Goal: Task Accomplishment & Management: Complete application form

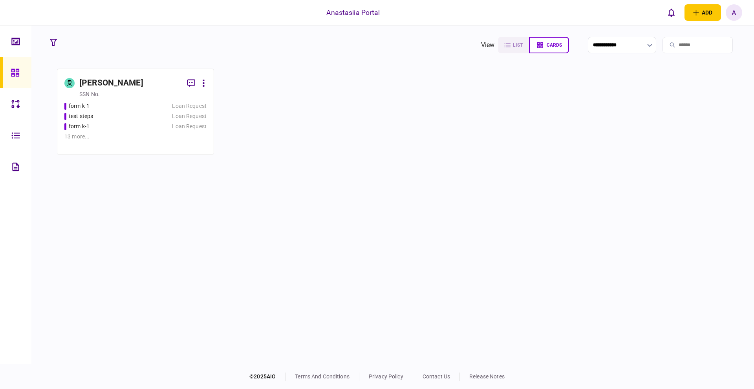
click at [123, 118] on div "test steps" at bounding box center [111, 116] width 95 height 8
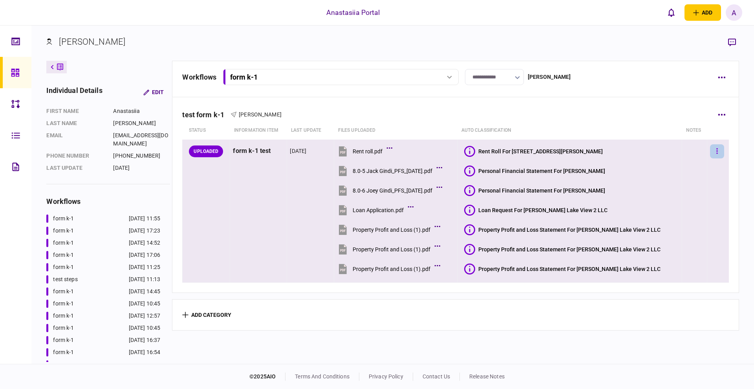
click at [710, 152] on button "button" at bounding box center [717, 151] width 14 height 14
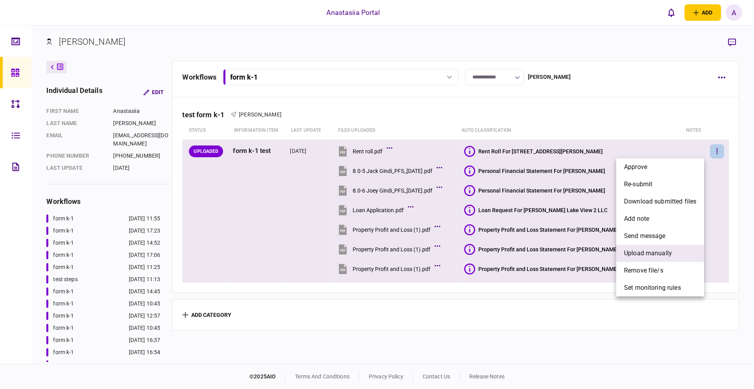
click at [645, 258] on li "upload manually" at bounding box center [660, 253] width 88 height 17
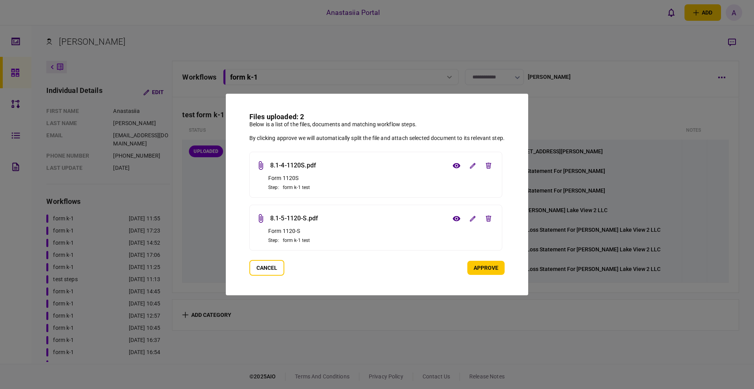
click at [473, 266] on button "approve" at bounding box center [485, 268] width 37 height 14
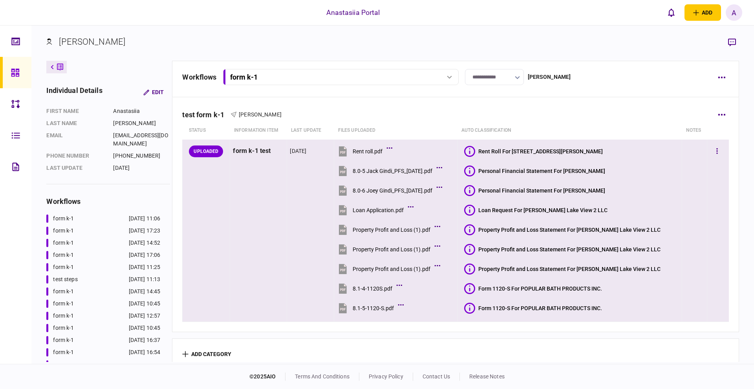
scroll to position [10, 0]
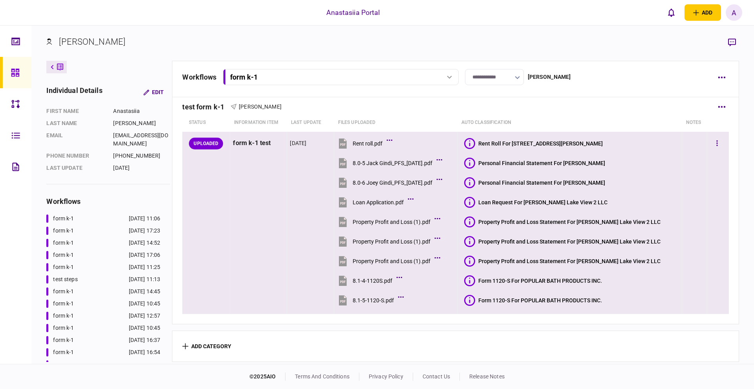
click at [475, 280] on icon at bounding box center [469, 281] width 11 height 11
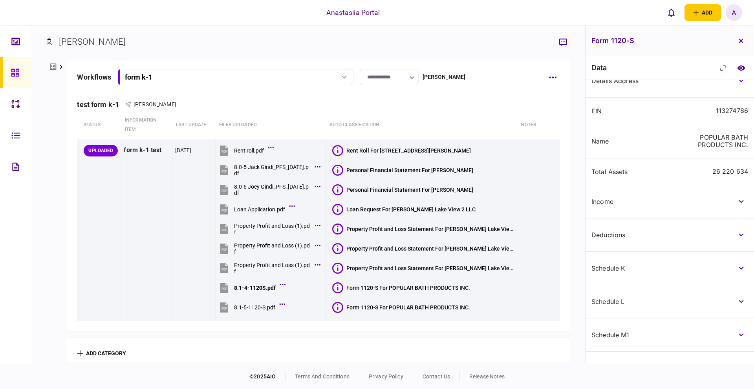
scroll to position [148, 0]
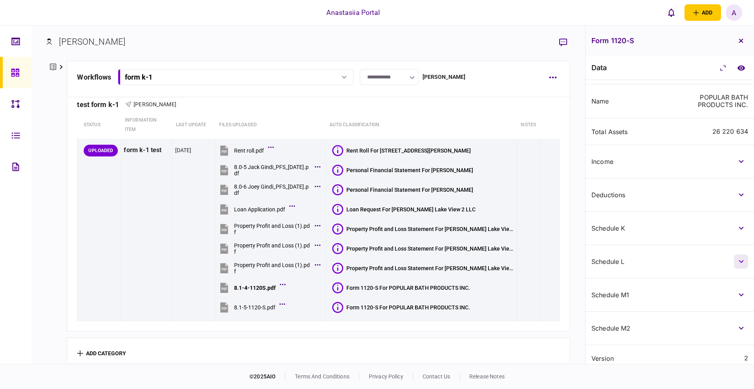
click at [742, 255] on button "button" at bounding box center [741, 262] width 14 height 14
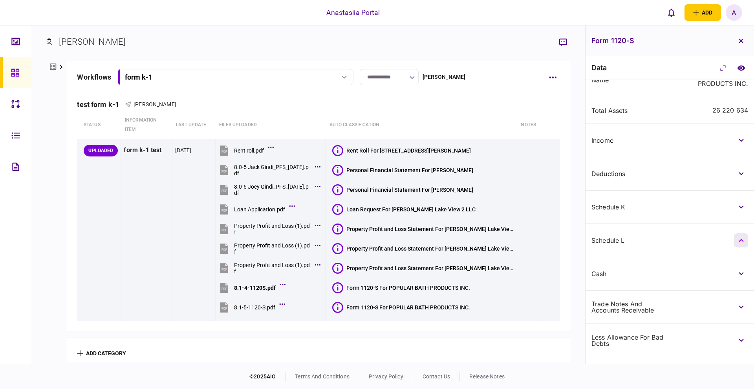
click at [742, 239] on button "button" at bounding box center [741, 241] width 14 height 14
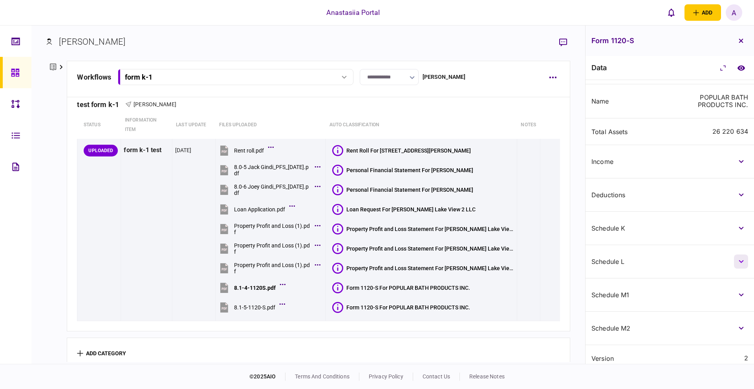
click at [741, 260] on icon "button" at bounding box center [740, 261] width 5 height 3
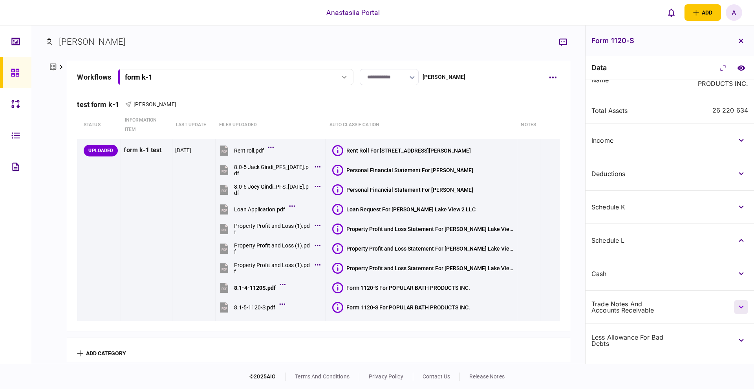
click at [744, 300] on button "button" at bounding box center [741, 307] width 14 height 14
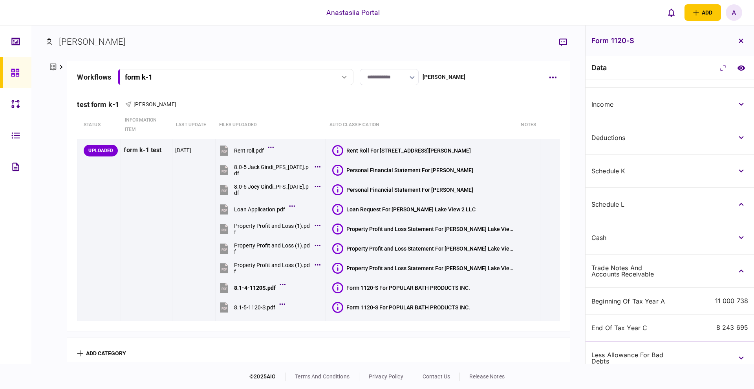
scroll to position [255, 0]
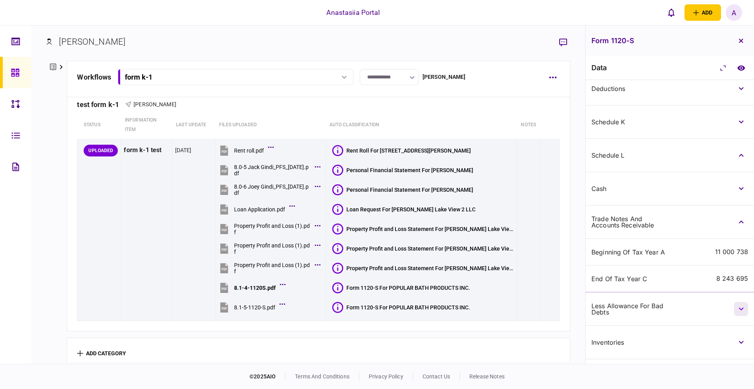
click at [741, 306] on button "button" at bounding box center [741, 309] width 14 height 14
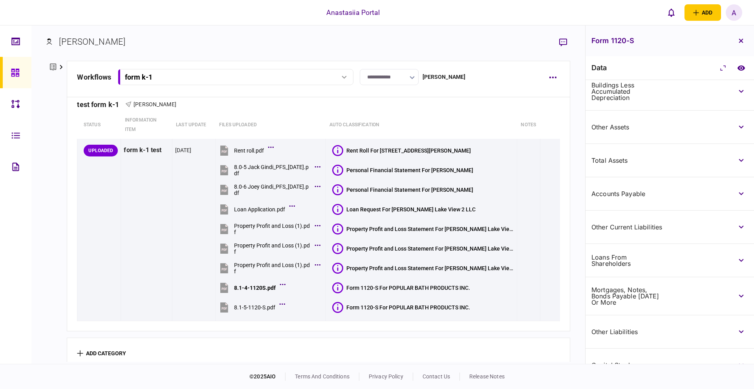
scroll to position [920, 0]
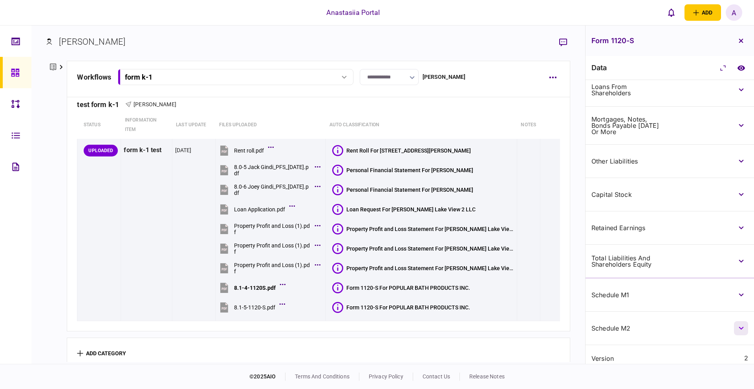
click at [738, 327] on icon "button" at bounding box center [740, 328] width 5 height 3
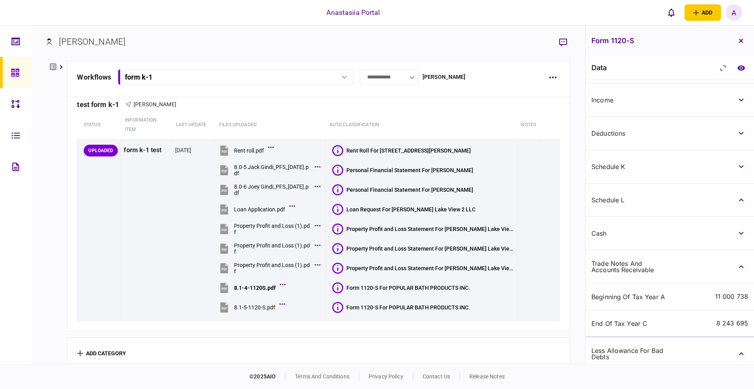
scroll to position [0, 0]
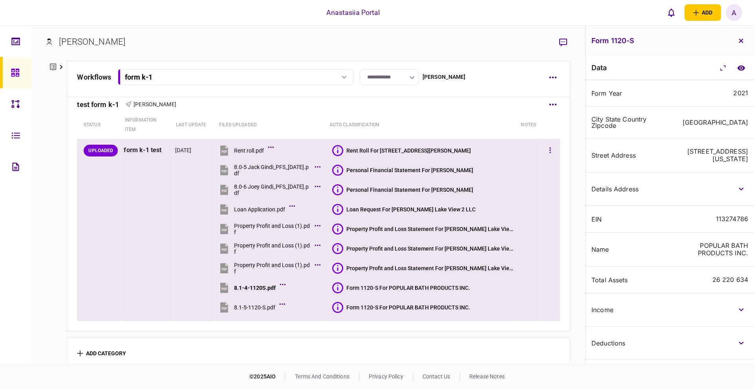
click at [410, 307] on div "Form 1120-S For POPULAR BATH PRODUCTS INC." at bounding box center [408, 308] width 124 height 6
click at [543, 148] on button "button" at bounding box center [550, 151] width 14 height 14
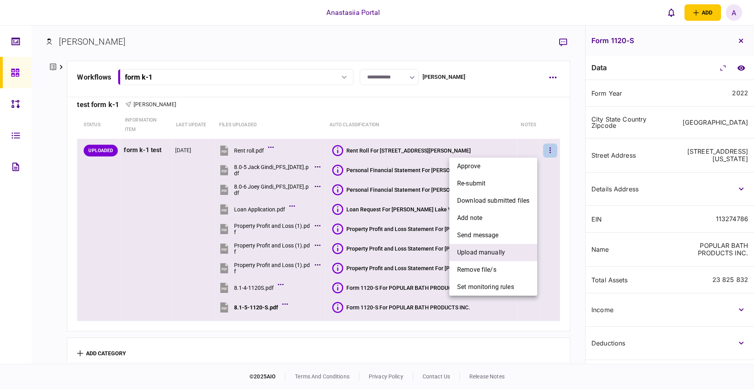
click at [483, 256] on span "upload manually" at bounding box center [481, 252] width 48 height 9
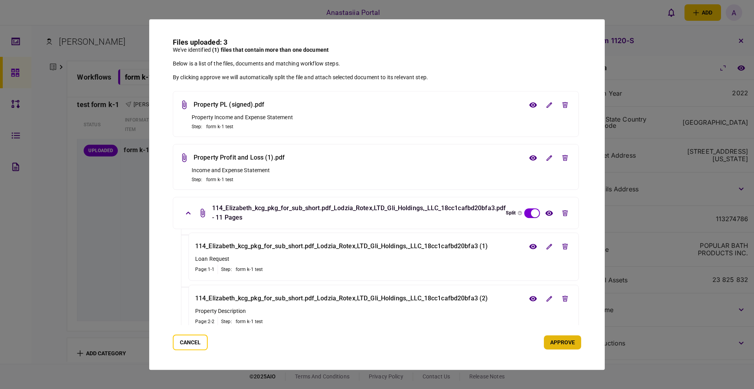
click at [555, 341] on button "approve" at bounding box center [562, 343] width 37 height 14
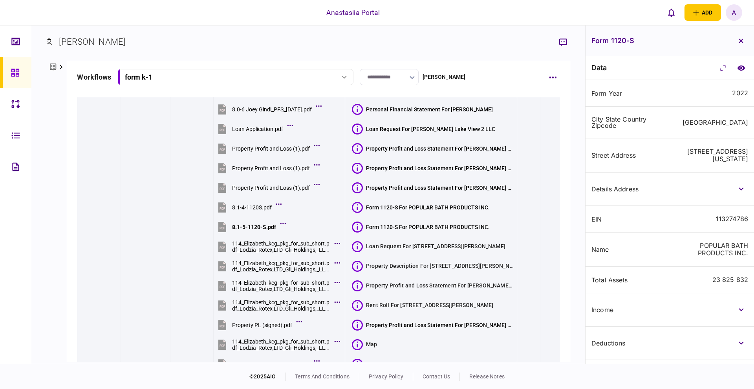
scroll to position [127, 0]
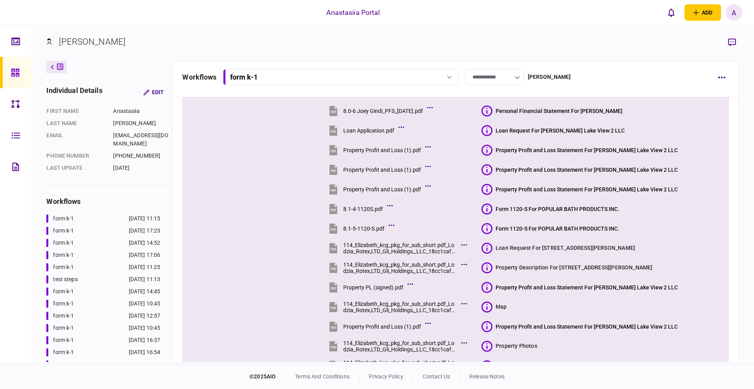
scroll to position [167, 0]
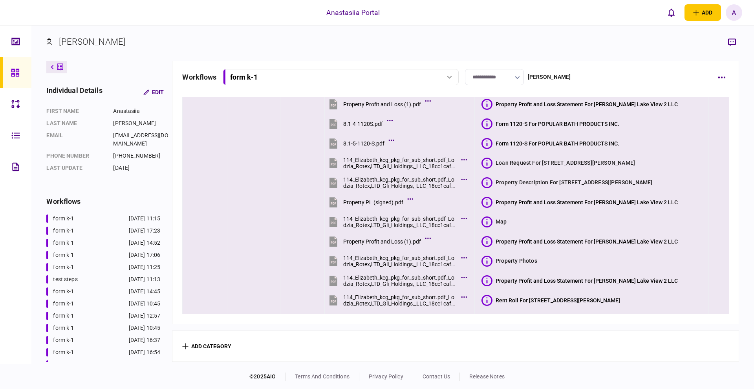
click at [492, 282] on icon at bounding box center [486, 281] width 11 height 11
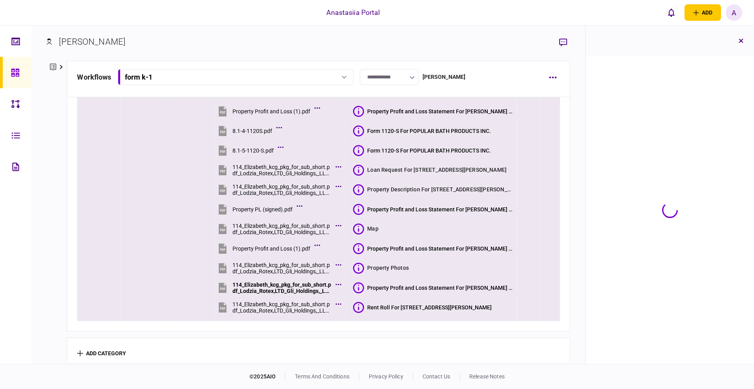
scroll to position [177, 0]
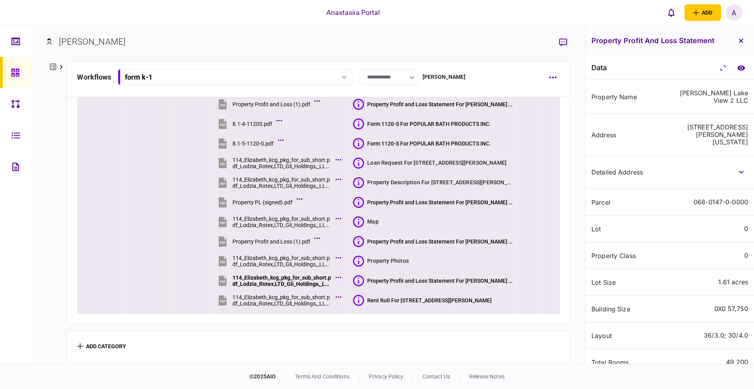
click at [364, 239] on icon at bounding box center [358, 241] width 11 height 11
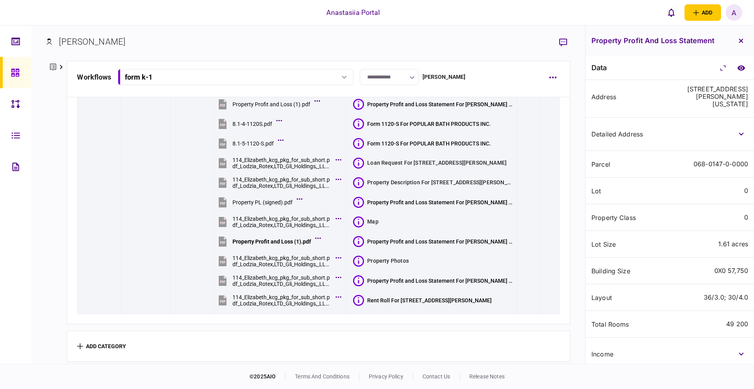
scroll to position [105, 0]
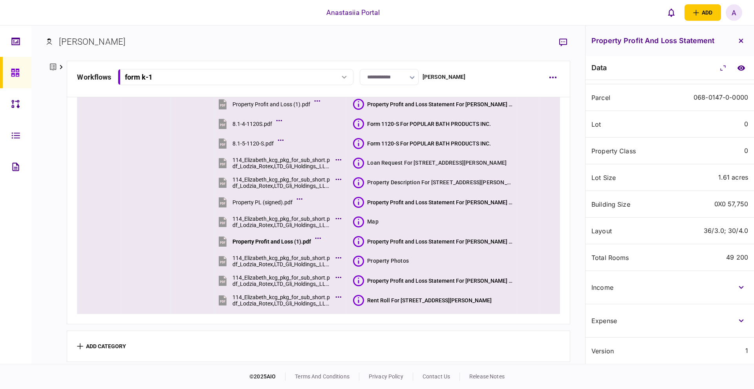
click at [359, 299] on icon at bounding box center [358, 301] width 1 height 6
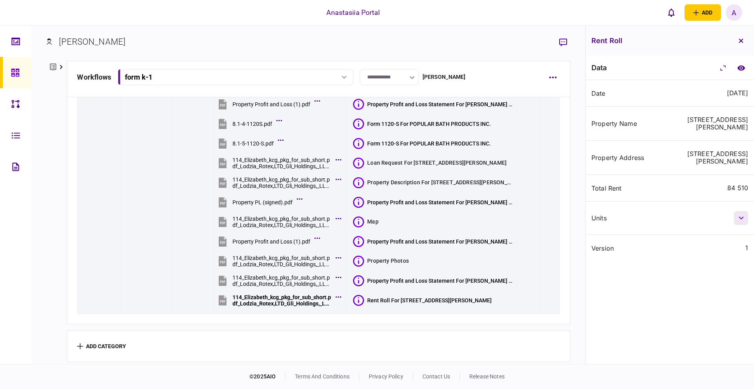
click at [738, 211] on button "button" at bounding box center [741, 218] width 14 height 14
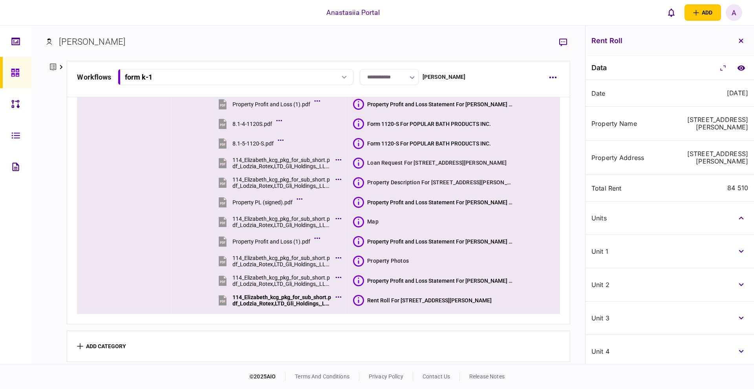
scroll to position [86, 0]
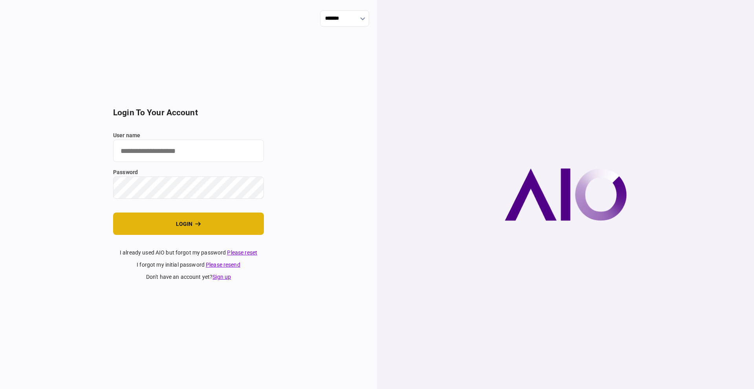
type input "**********"
click at [196, 225] on icon "login" at bounding box center [198, 223] width 6 height 5
